Goal: Complete application form: Complete application form

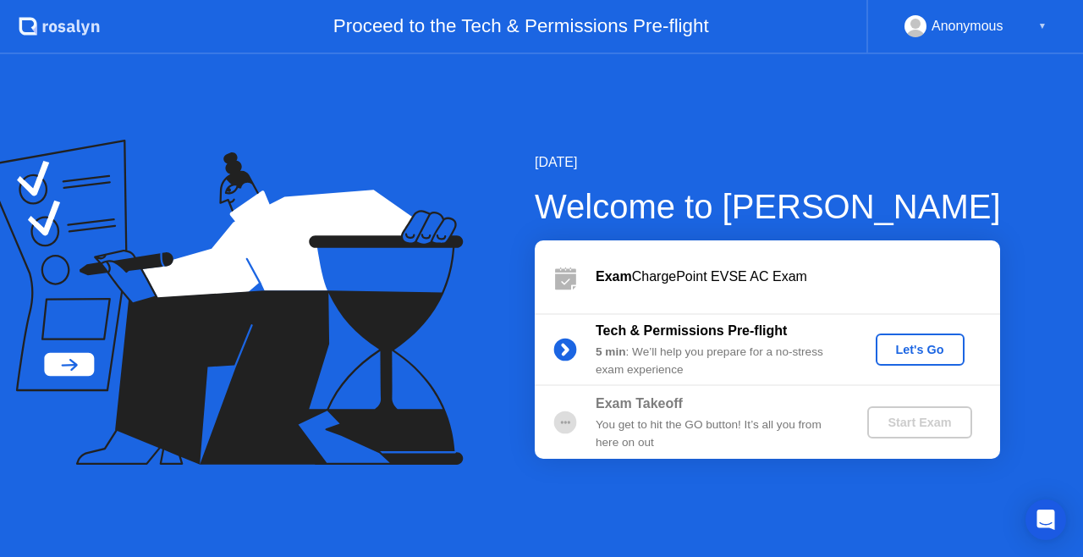
click at [941, 350] on div "Let's Go" at bounding box center [919, 350] width 75 height 14
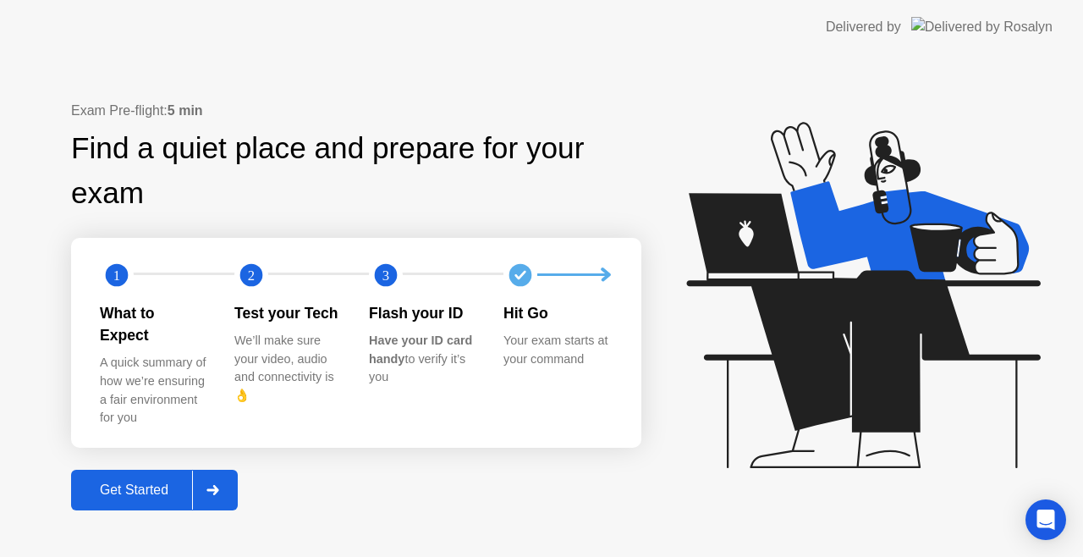
click at [185, 487] on div "Get Started" at bounding box center [134, 489] width 116 height 15
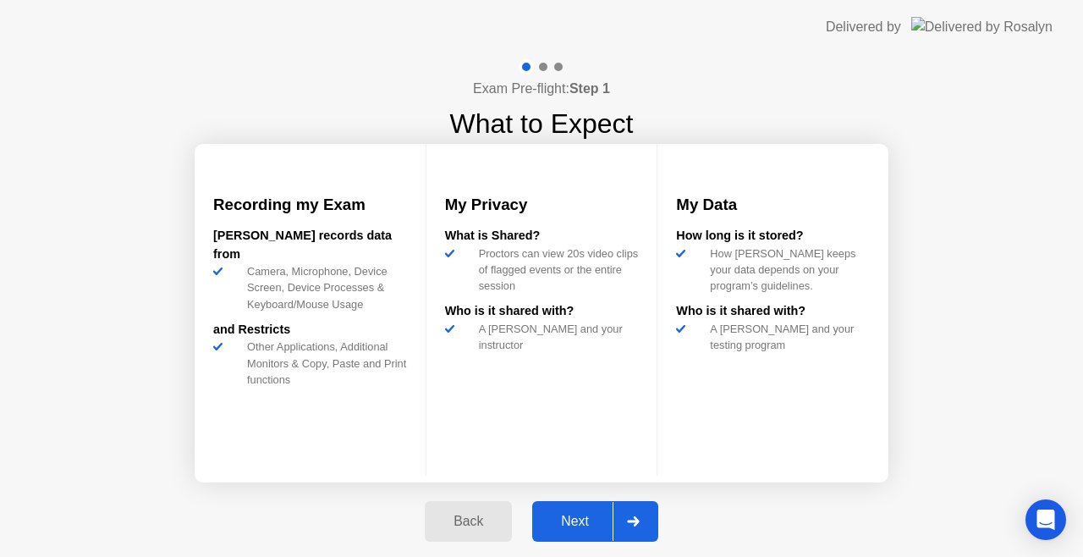
click at [557, 508] on button "Next" at bounding box center [595, 521] width 126 height 41
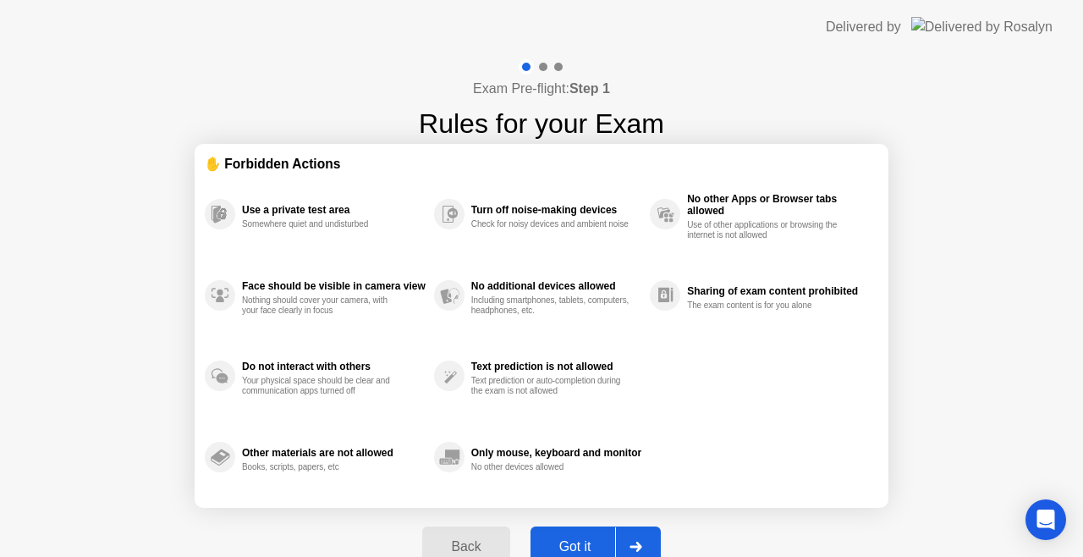
click at [595, 544] on div "Got it" at bounding box center [575, 546] width 80 height 15
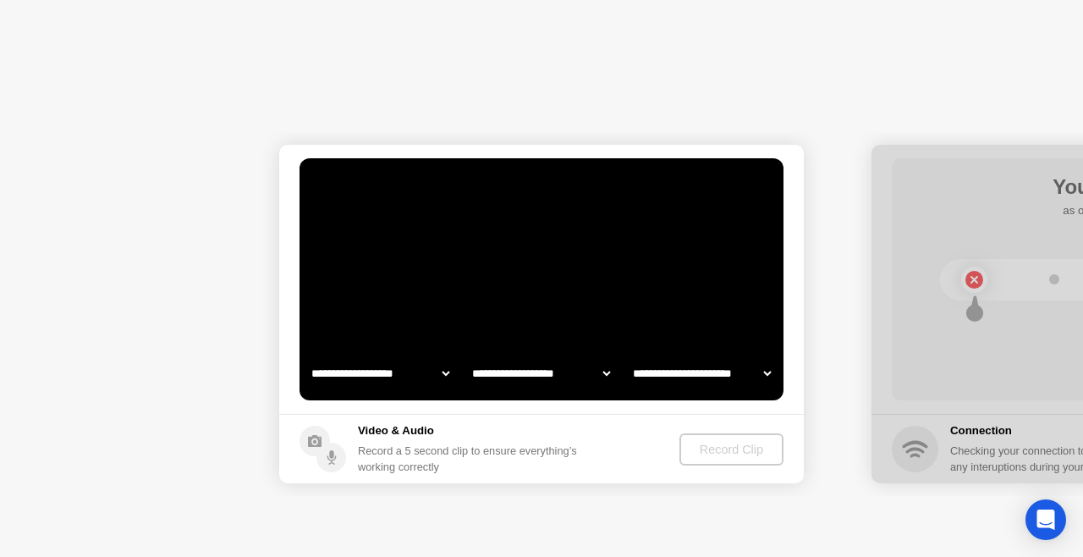
select select "**********"
select select "*******"
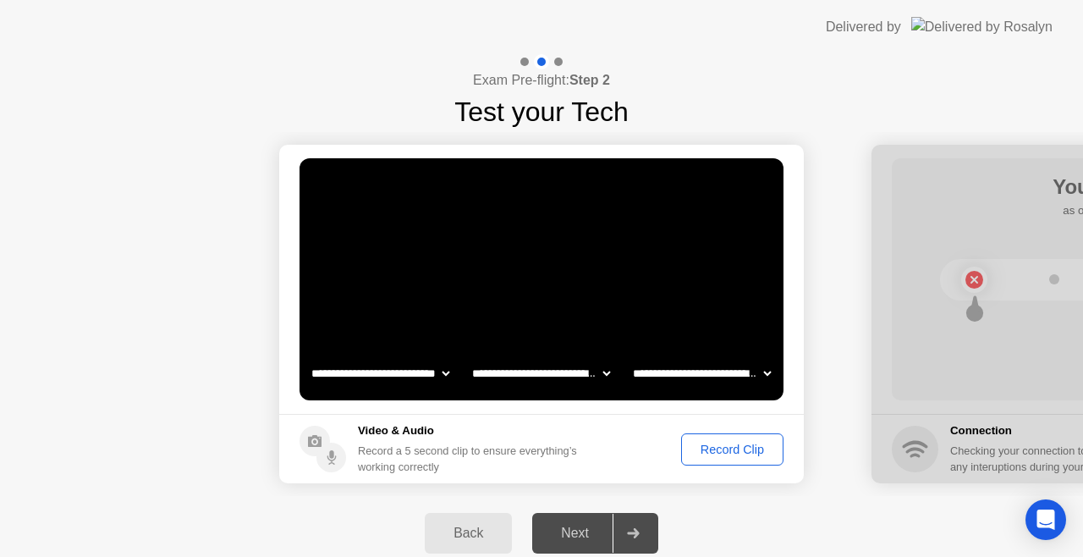
click at [734, 442] on div "Record Clip" at bounding box center [732, 449] width 91 height 14
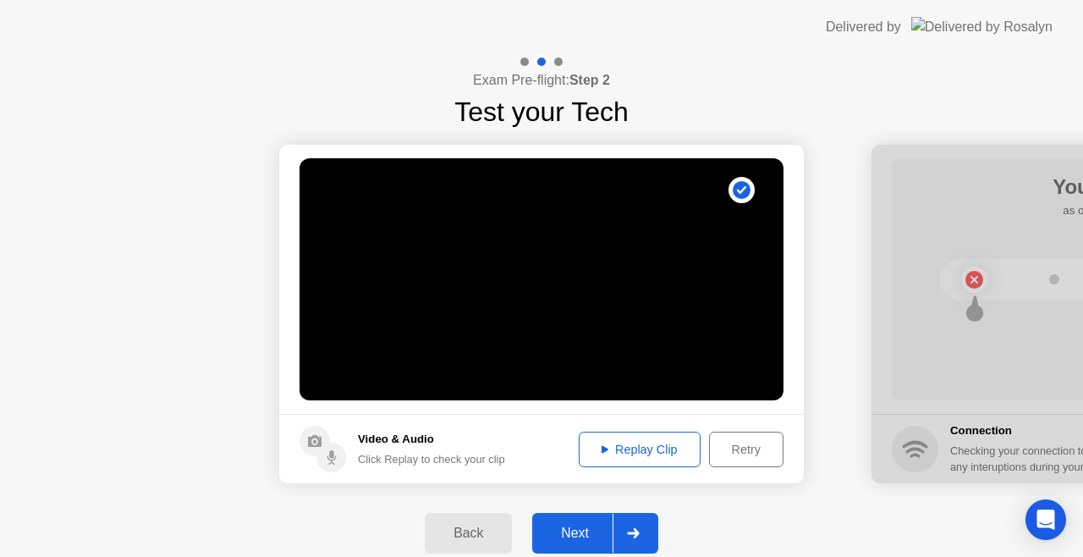
click at [611, 538] on div "Next" at bounding box center [574, 532] width 75 height 15
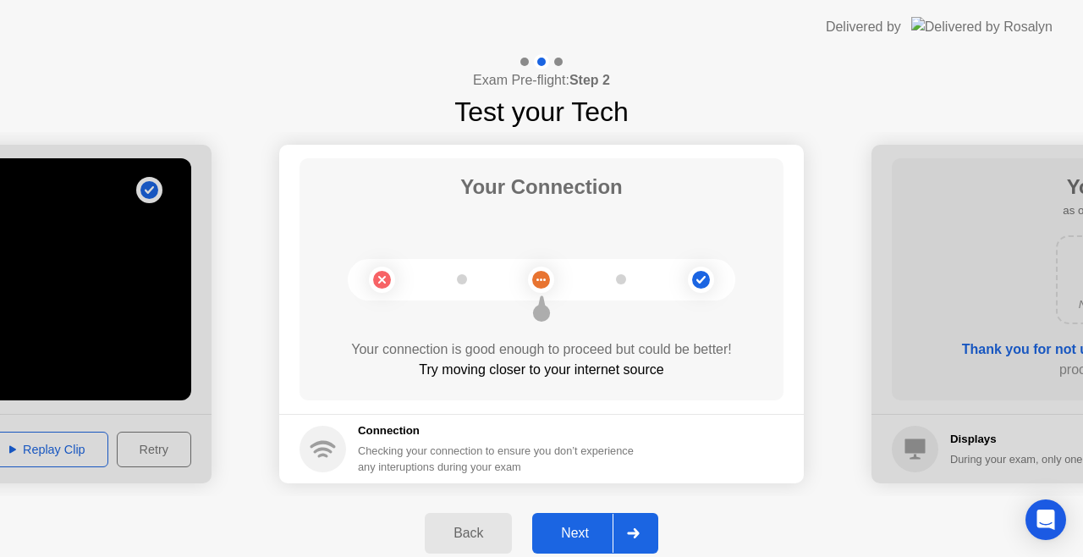
click at [584, 525] on div "Next" at bounding box center [574, 532] width 75 height 15
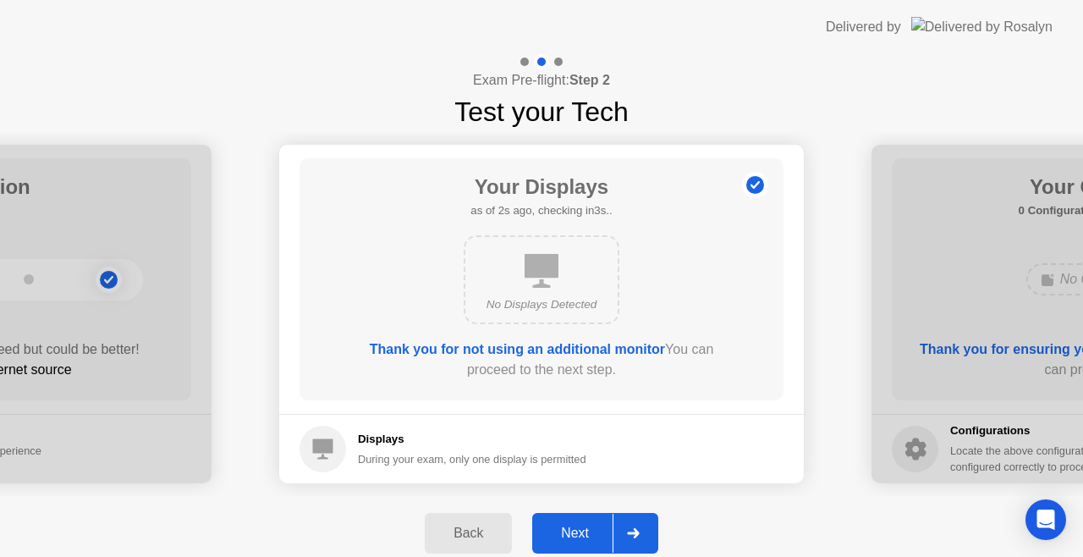
click at [594, 533] on div "Next" at bounding box center [574, 532] width 75 height 15
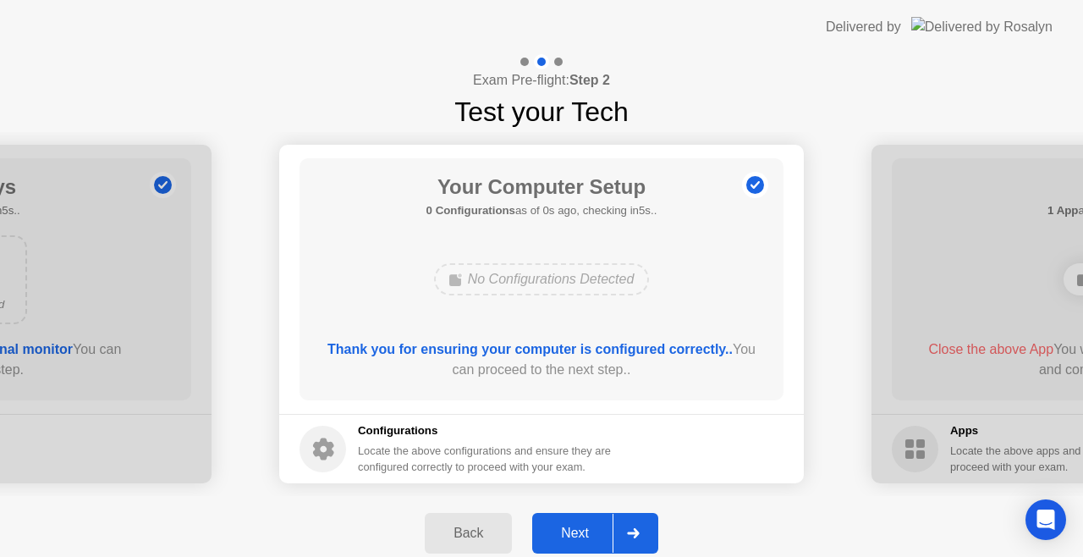
click at [595, 530] on div "Next" at bounding box center [574, 532] width 75 height 15
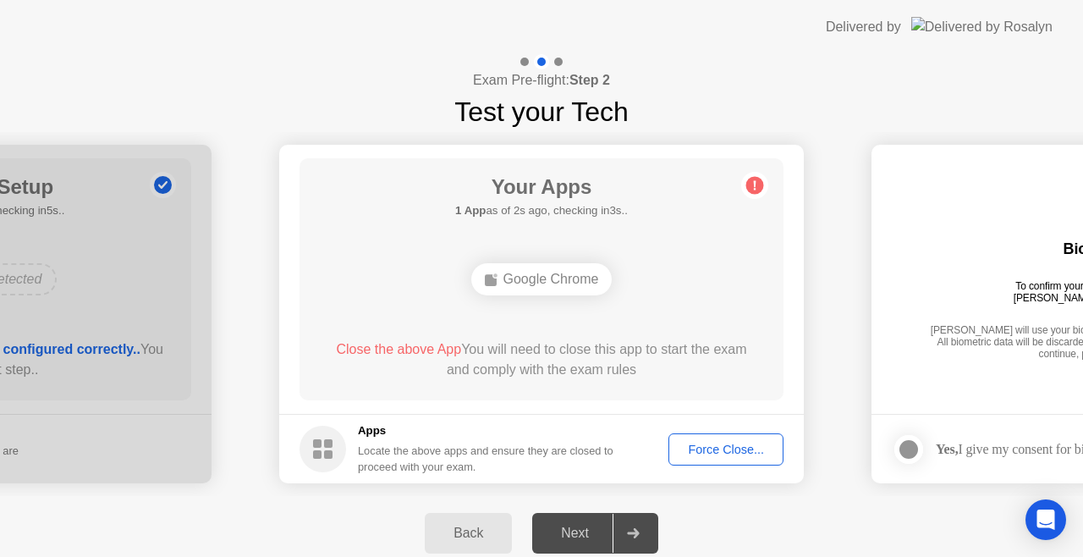
click at [719, 451] on div "Force Close..." at bounding box center [725, 449] width 103 height 14
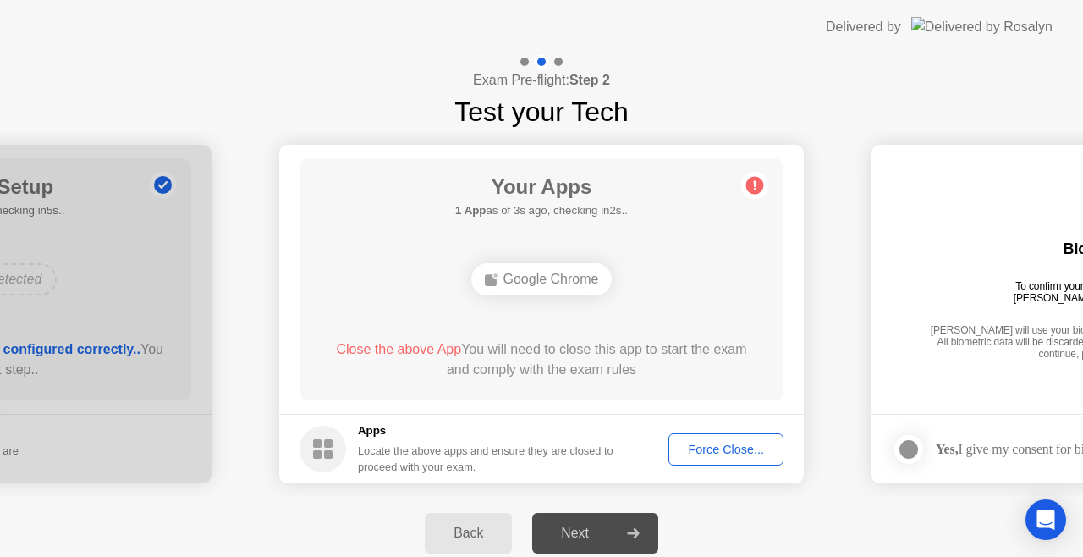
click at [728, 449] on div "Force Close..." at bounding box center [725, 449] width 103 height 14
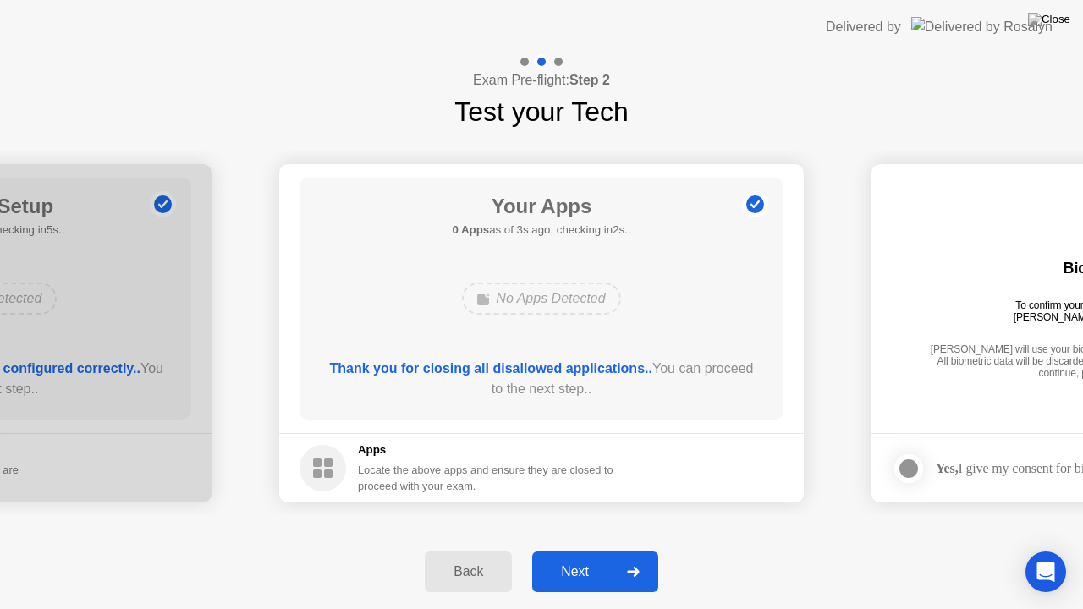
click at [576, 556] on div "Next" at bounding box center [574, 571] width 75 height 15
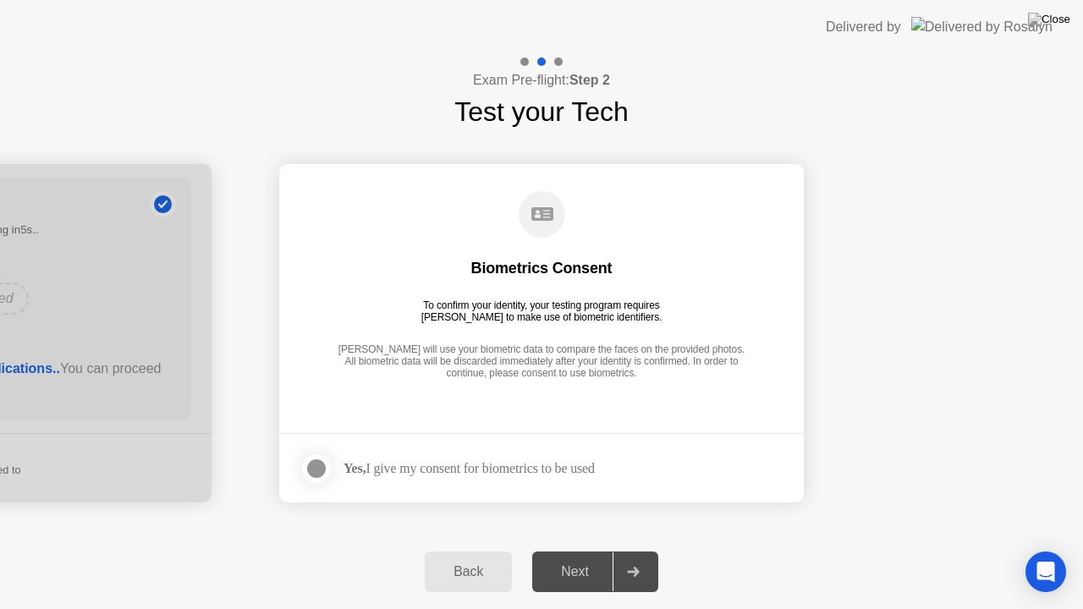
click at [318, 466] on div at bounding box center [316, 468] width 20 height 20
click at [597, 556] on div "Next" at bounding box center [574, 571] width 75 height 15
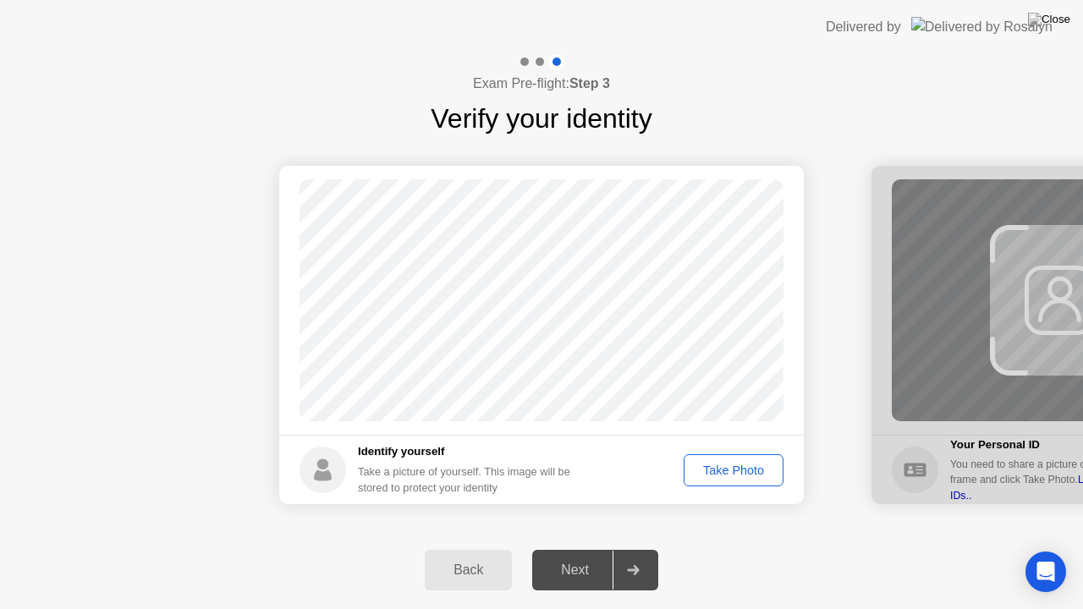
click at [739, 474] on div "Take Photo" at bounding box center [733, 471] width 88 height 14
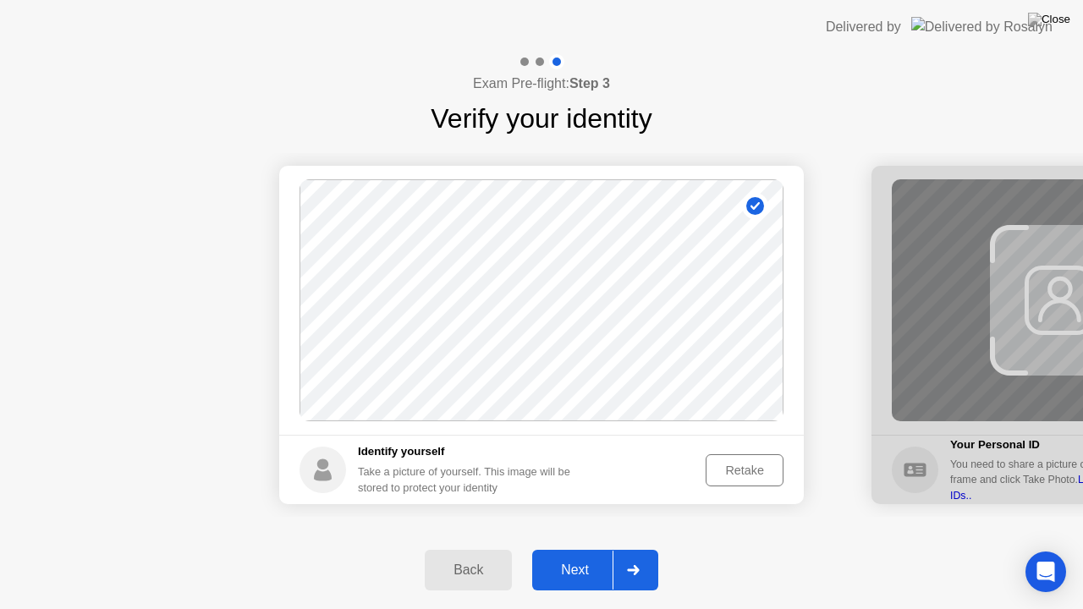
click at [606, 556] on div "Next" at bounding box center [574, 569] width 75 height 15
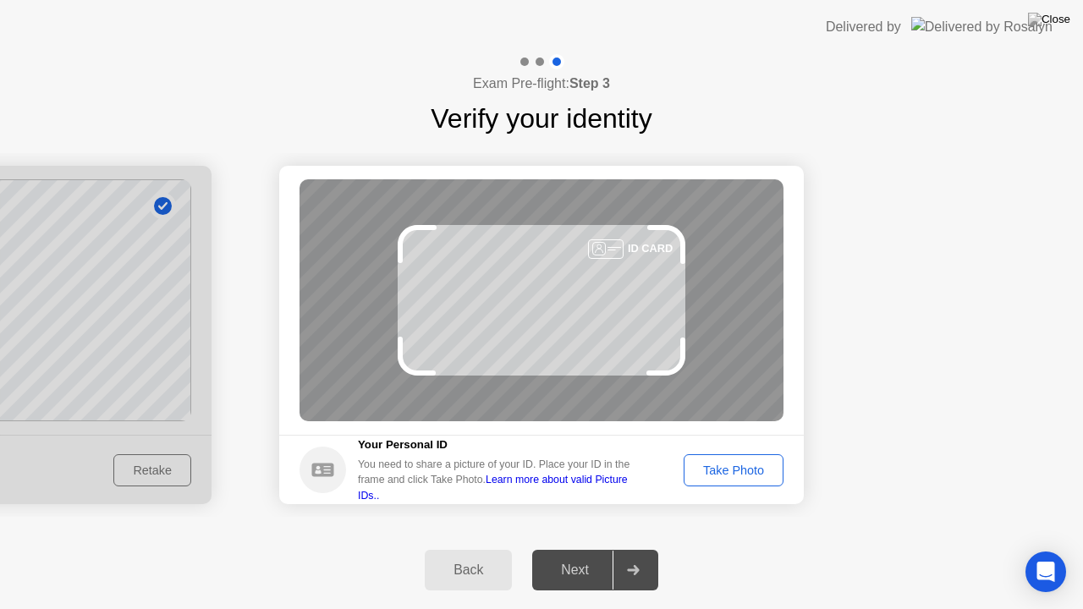
click at [733, 480] on button "Take Photo" at bounding box center [733, 470] width 100 height 32
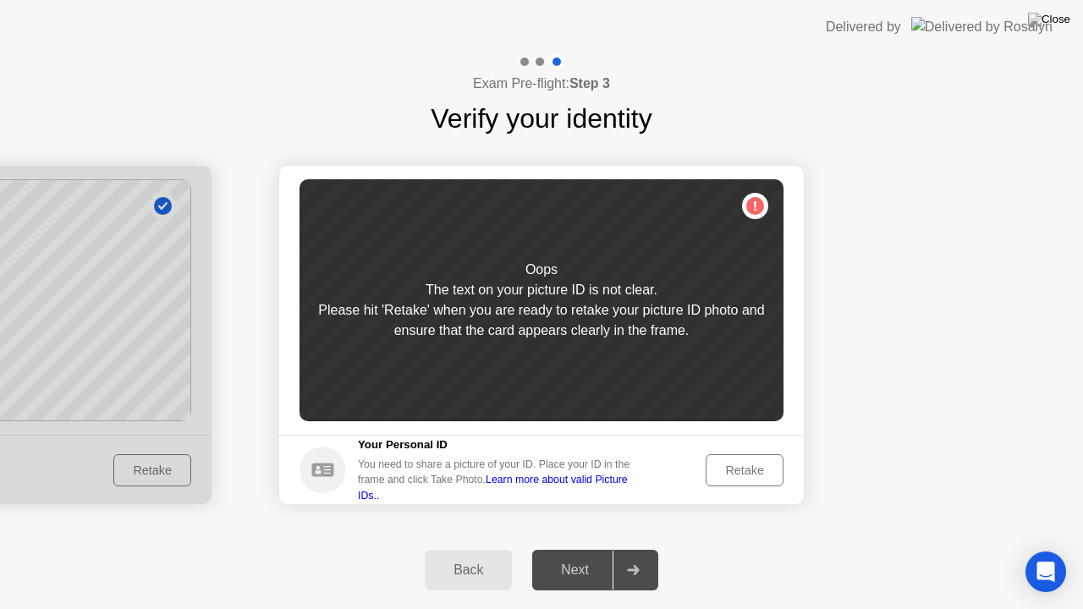
click at [739, 483] on button "Retake" at bounding box center [744, 470] width 78 height 32
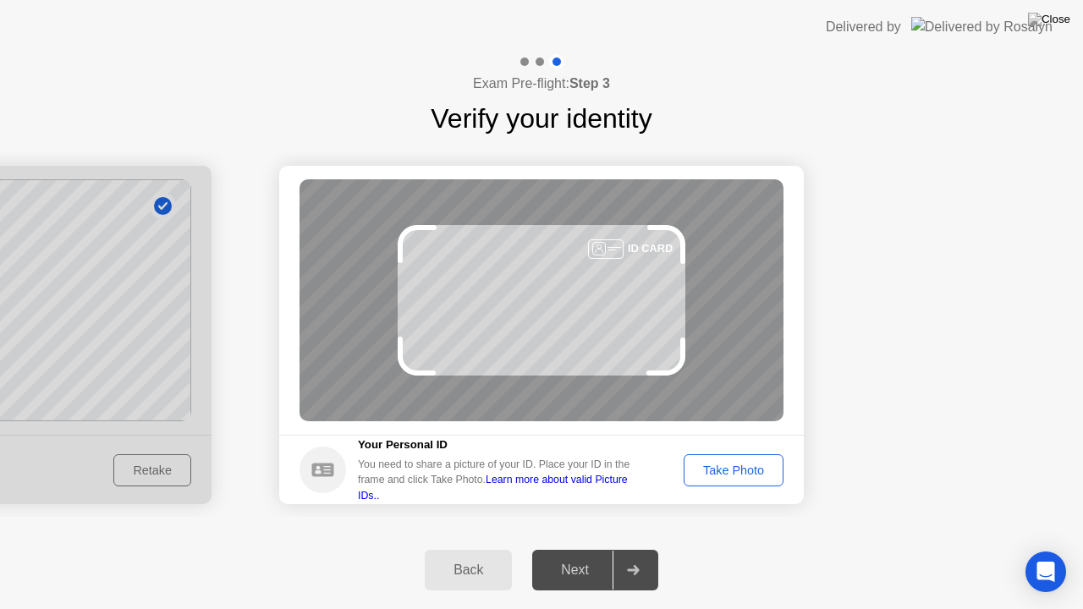
click at [733, 475] on div "Take Photo" at bounding box center [733, 471] width 88 height 14
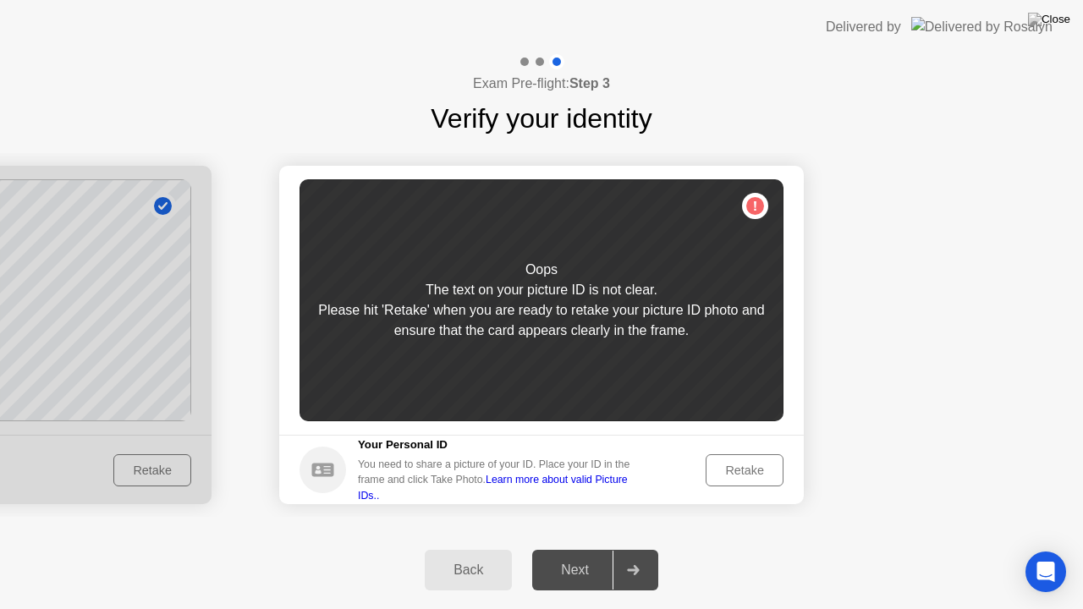
click at [745, 477] on div "Retake" at bounding box center [744, 471] width 66 height 14
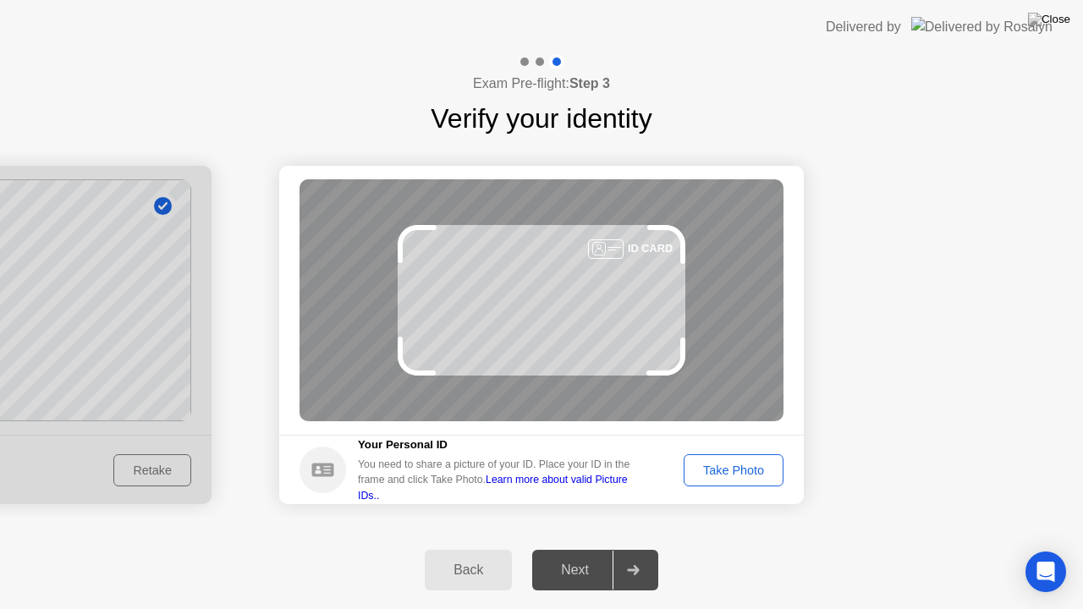
click at [747, 468] on div "Take Photo" at bounding box center [733, 471] width 88 height 14
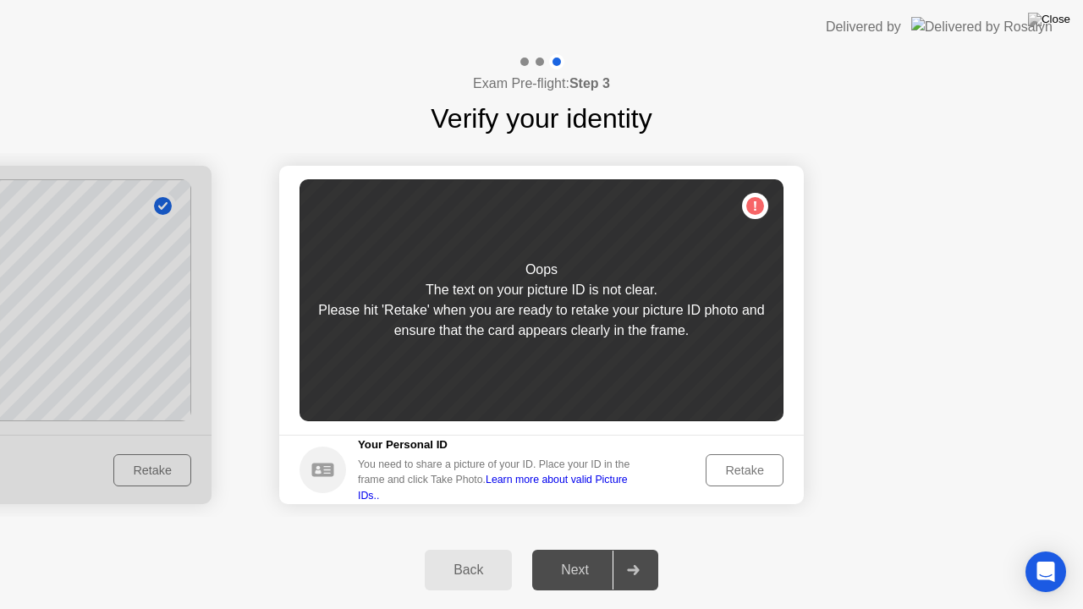
click at [748, 475] on div "Retake" at bounding box center [744, 471] width 66 height 14
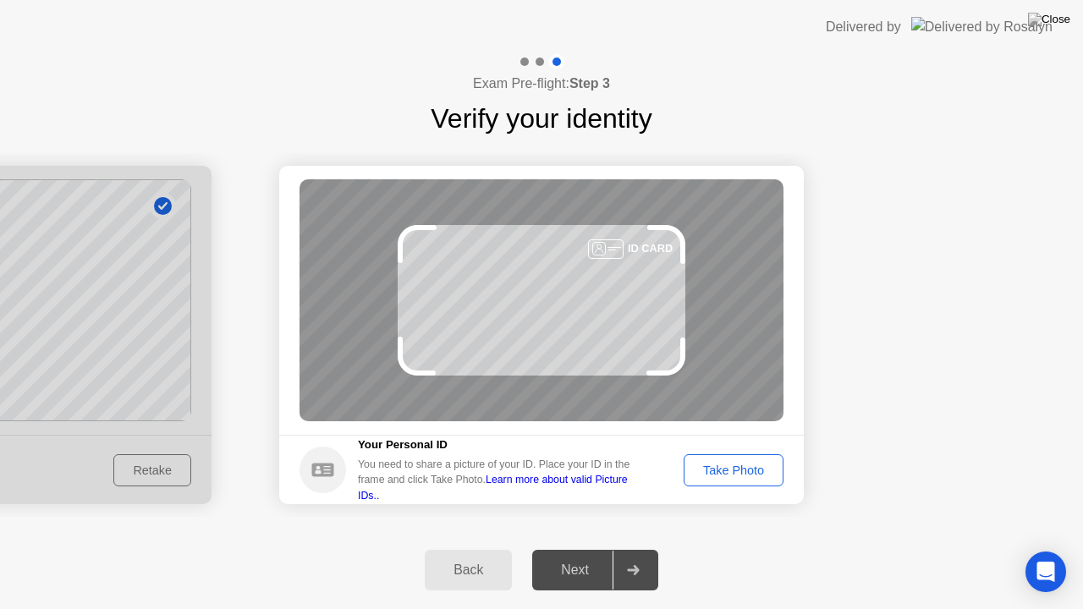
click at [766, 23] on header "Delivered by" at bounding box center [541, 27] width 1083 height 54
click at [749, 483] on button "Take Photo" at bounding box center [733, 470] width 100 height 32
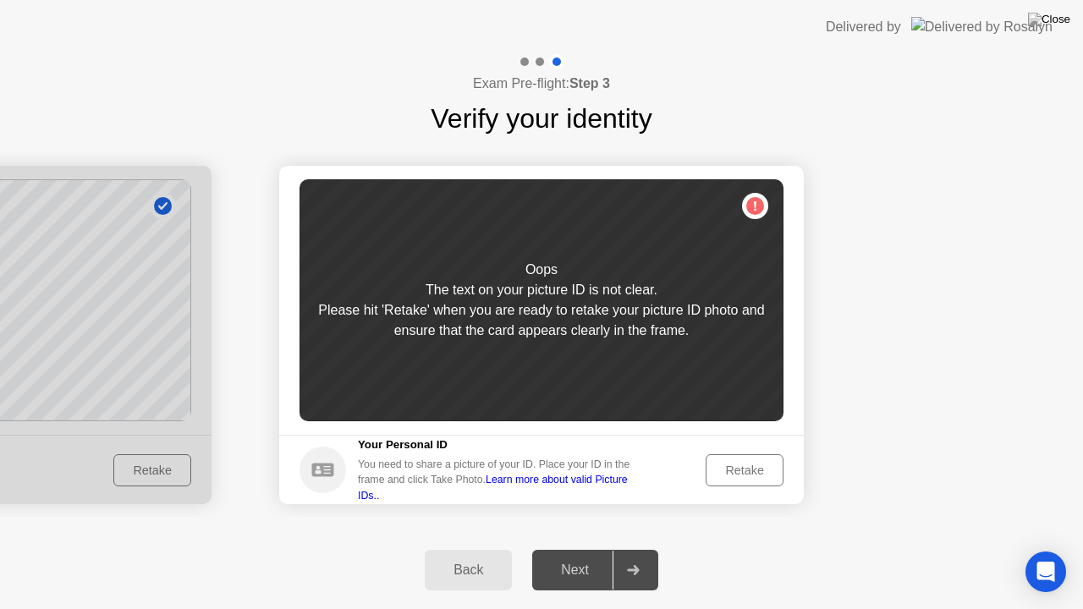
click at [747, 483] on button "Retake" at bounding box center [744, 470] width 78 height 32
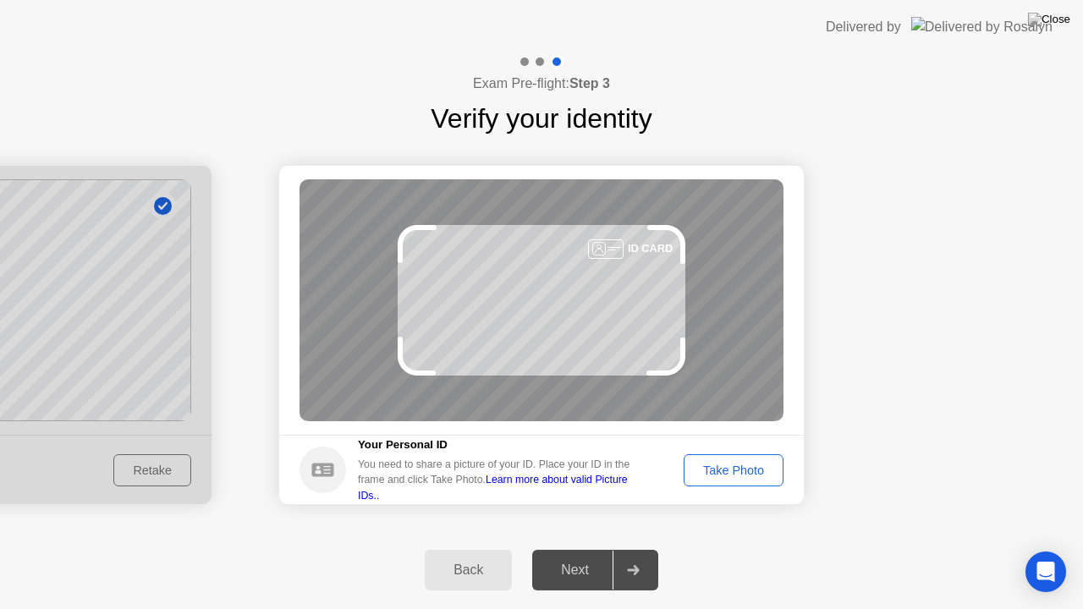
click at [738, 471] on div "Take Photo" at bounding box center [733, 471] width 88 height 14
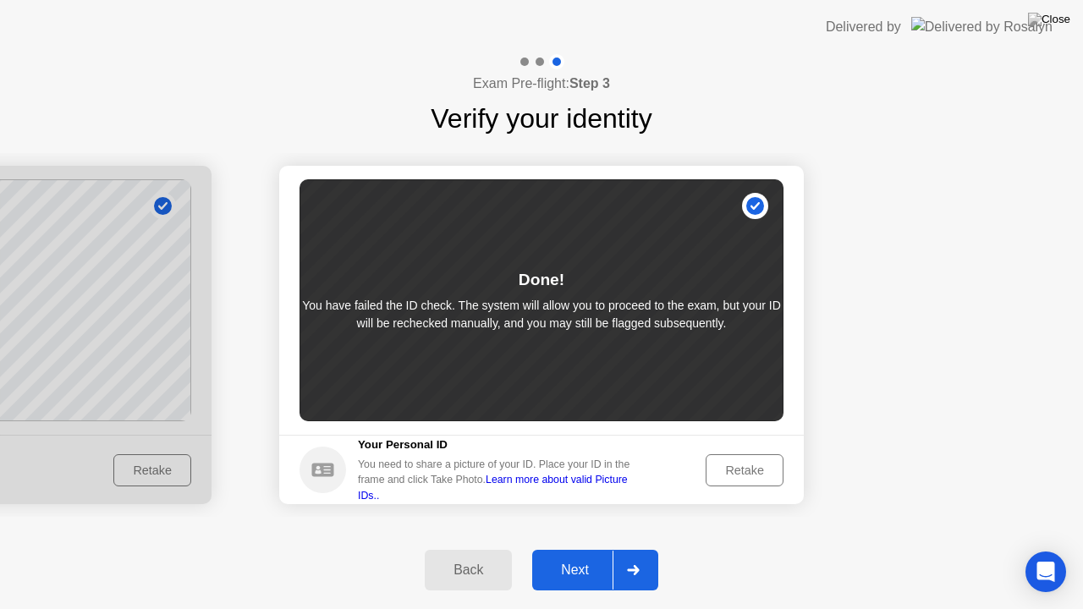
click at [604, 556] on div "Next" at bounding box center [574, 569] width 75 height 15
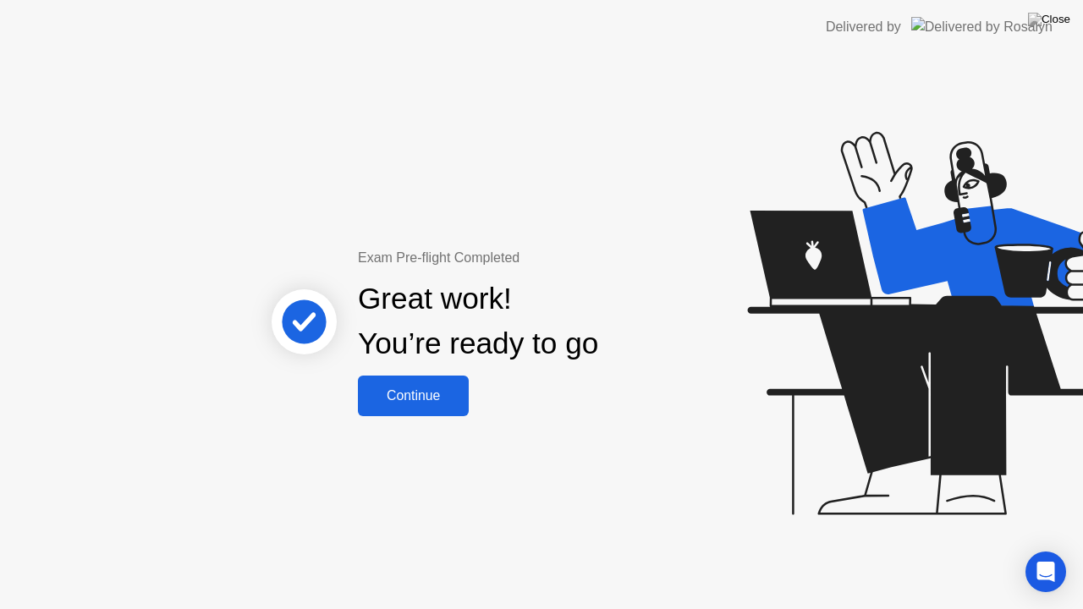
click at [431, 393] on div "Continue" at bounding box center [413, 395] width 101 height 15
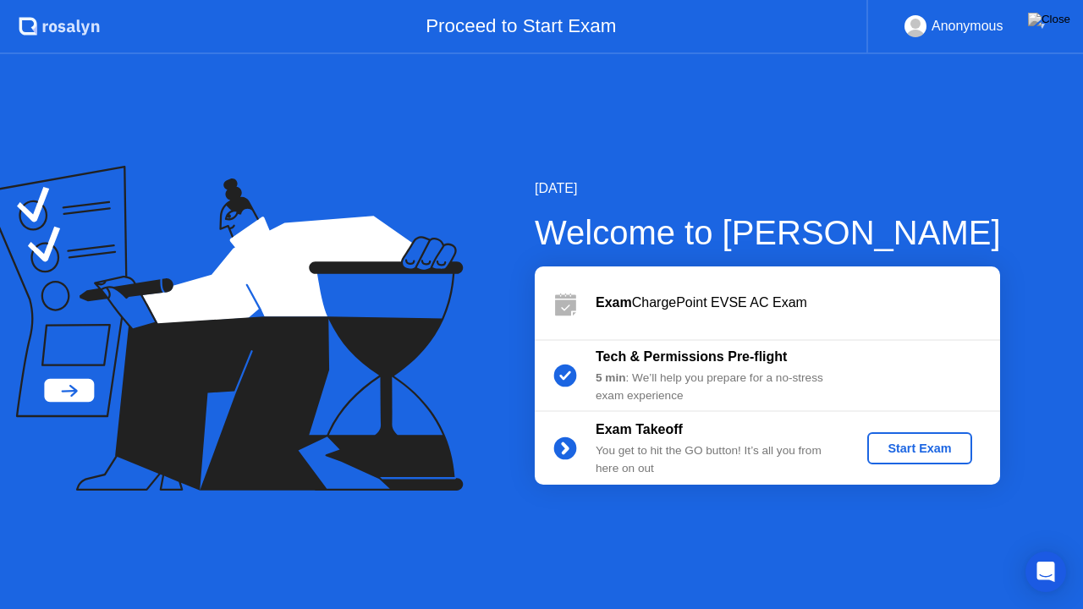
click at [926, 448] on div "Start Exam" at bounding box center [919, 449] width 91 height 14
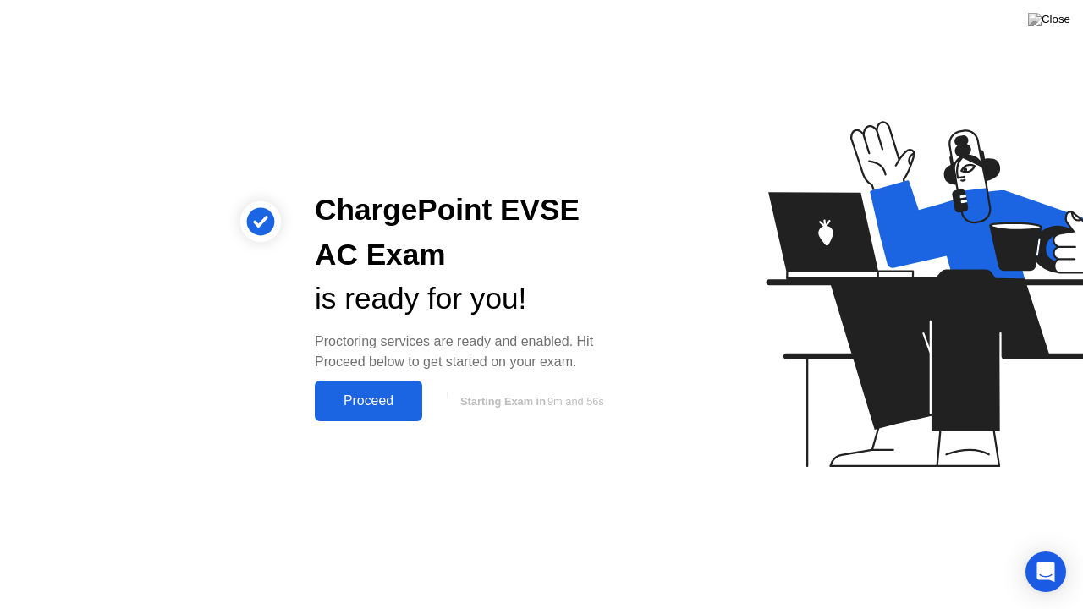
click at [347, 395] on div "Proceed" at bounding box center [368, 400] width 97 height 15
